Goal: Task Accomplishment & Management: Manage account settings

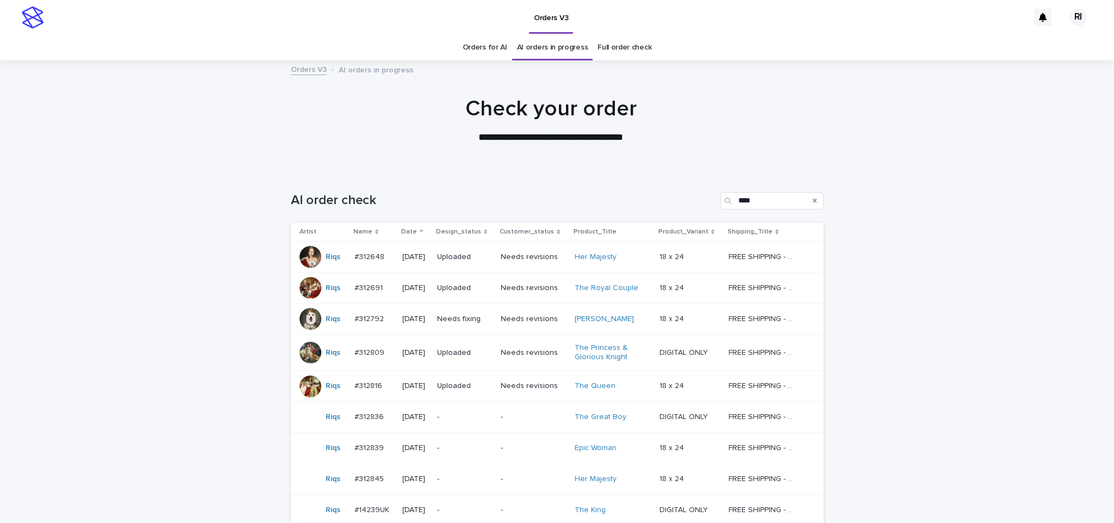
scroll to position [129, 0]
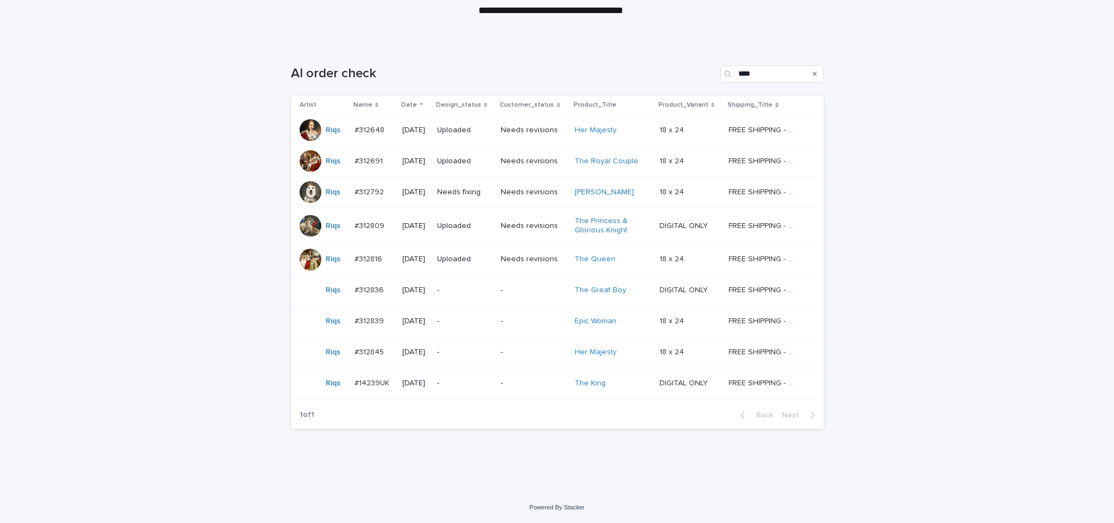
click at [496, 328] on td "-" at bounding box center [465, 321] width 64 height 31
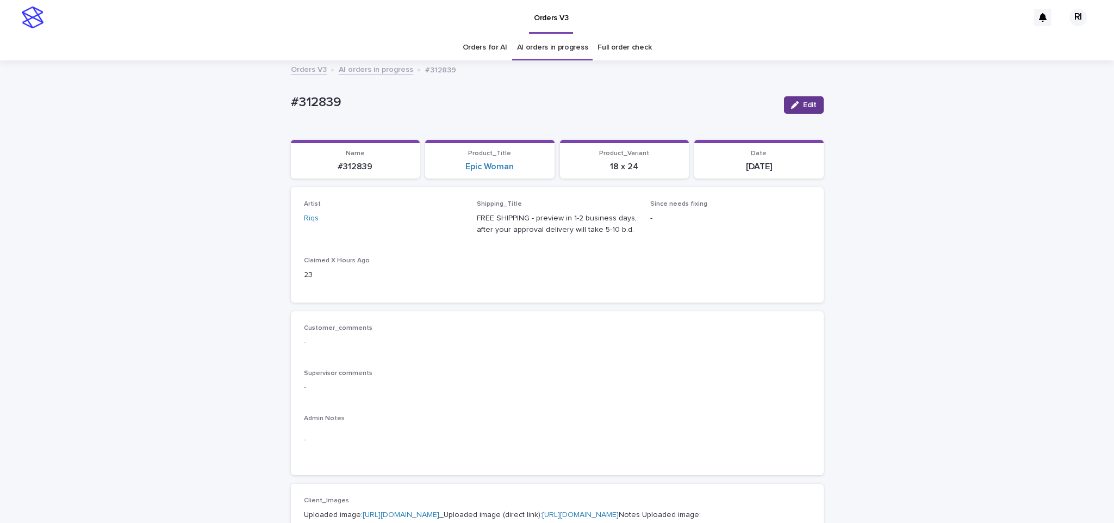
click at [791, 106] on icon "button" at bounding box center [795, 105] width 8 height 8
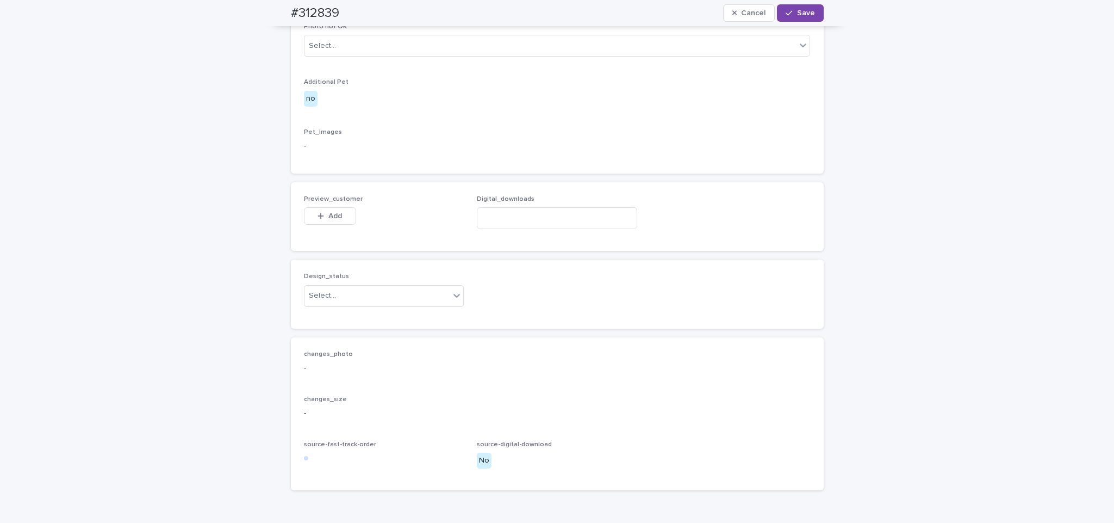
scroll to position [648, 0]
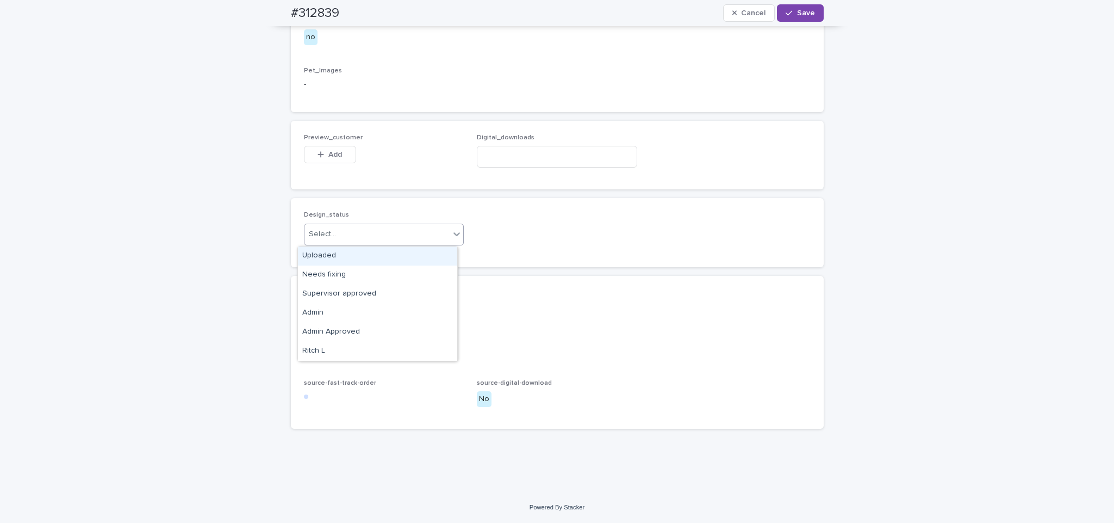
click at [421, 256] on div "Uploaded" at bounding box center [377, 255] width 159 height 19
click at [330, 150] on button "Add" at bounding box center [330, 154] width 52 height 17
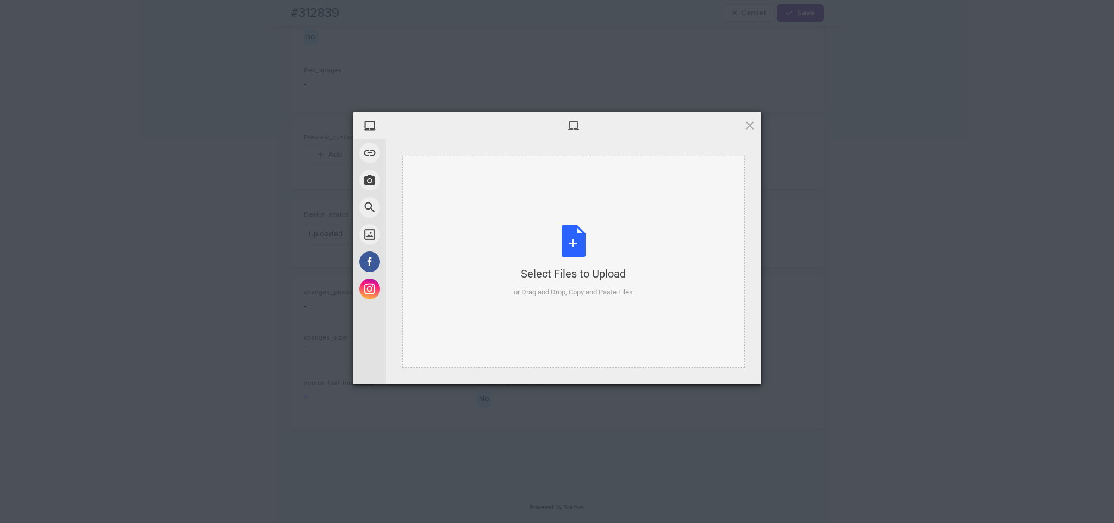
click at [530, 203] on div "Select Files to Upload or Drag and Drop, Copy and Paste Files" at bounding box center [573, 262] width 343 height 212
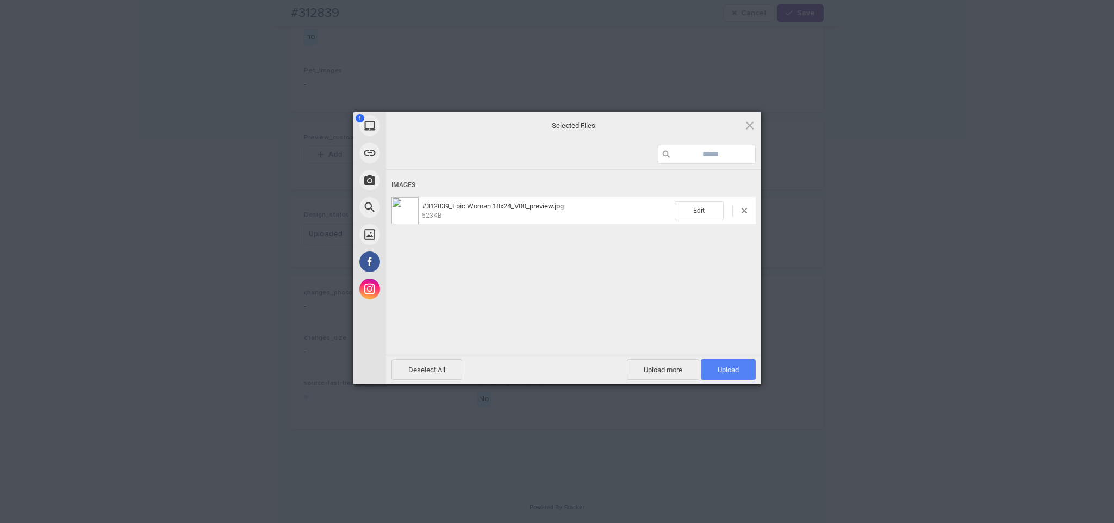
click at [737, 370] on span "Upload 1" at bounding box center [728, 369] width 21 height 8
click at [832, 308] on div "My Device Link (URL) Take Photo Web Search Unsplash Facebook Instagram Uploaded…" at bounding box center [557, 261] width 1114 height 523
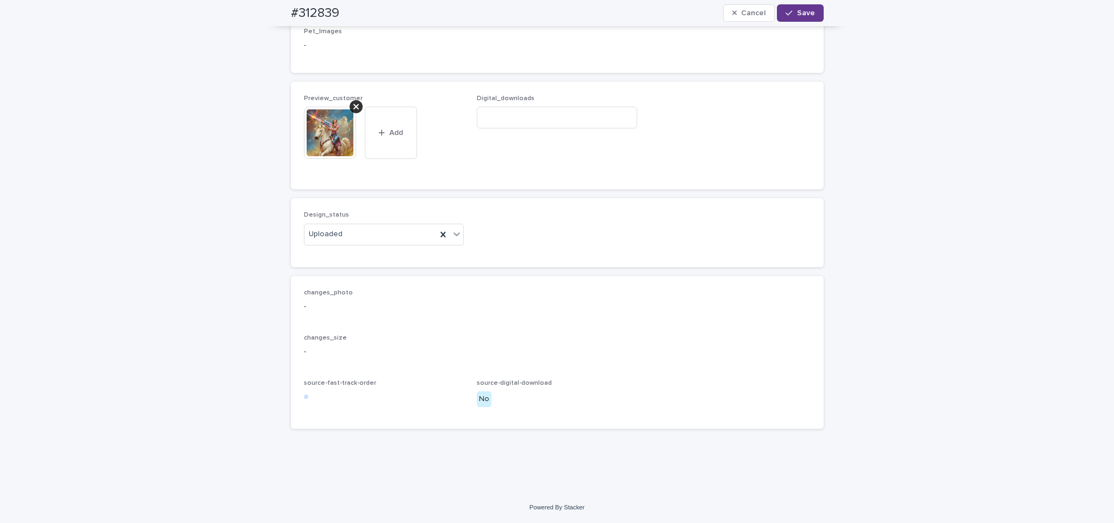
click at [803, 8] on button "Save" at bounding box center [800, 12] width 46 height 17
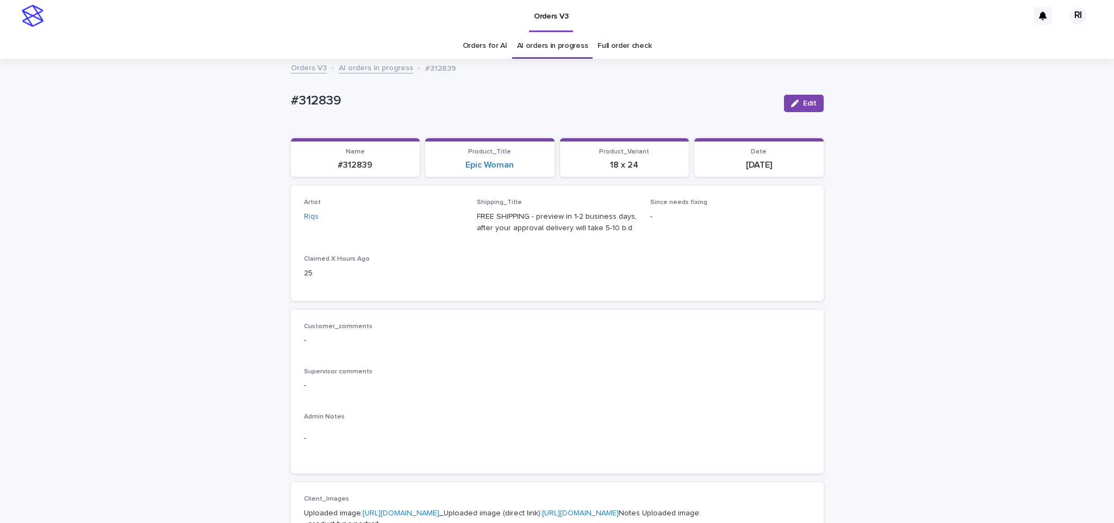
click at [380, 69] on link "AI orders in progress" at bounding box center [376, 67] width 74 height 13
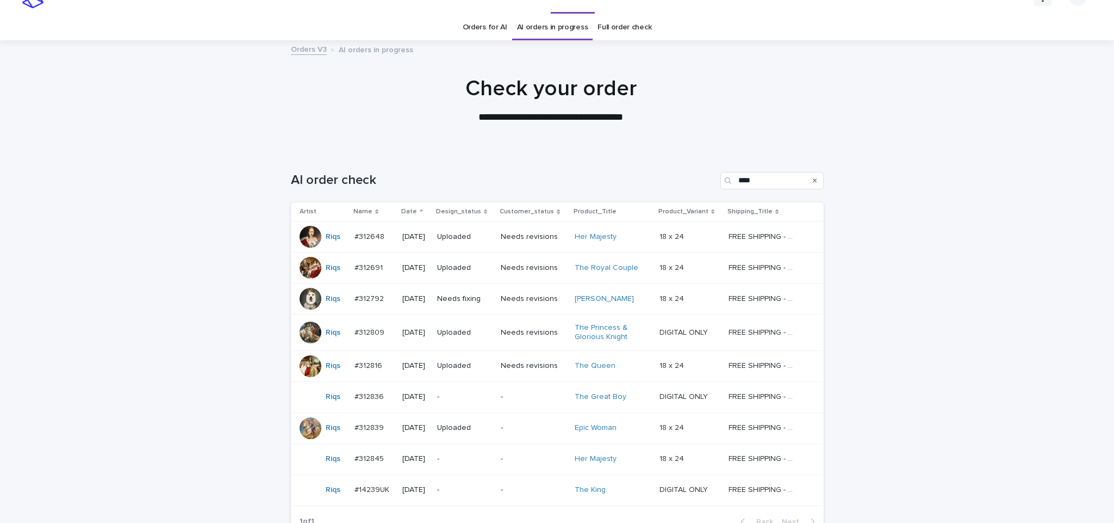
scroll to position [35, 0]
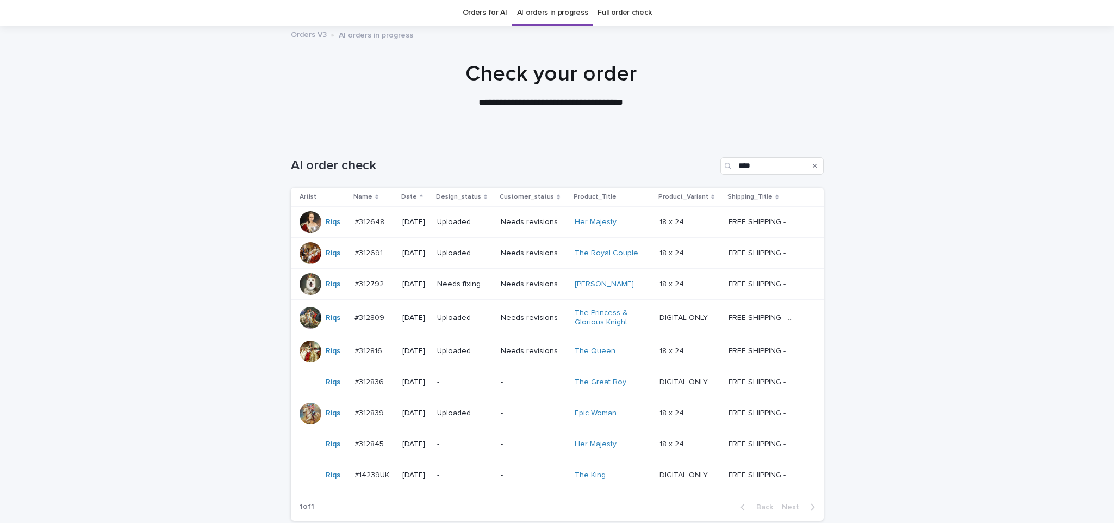
click at [456, 446] on p "-" at bounding box center [464, 443] width 55 height 9
